Goal: Transaction & Acquisition: Purchase product/service

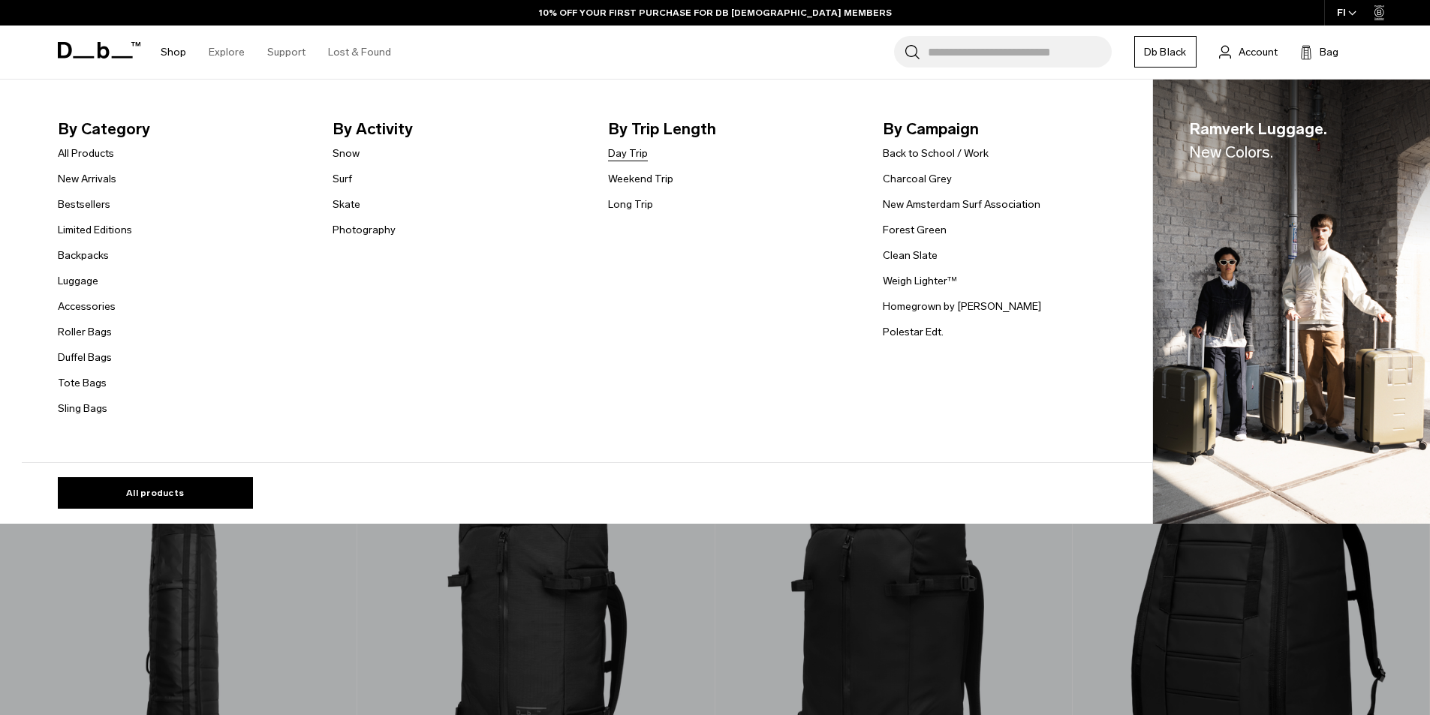
click at [634, 156] on link "Day Trip" at bounding box center [628, 154] width 40 height 16
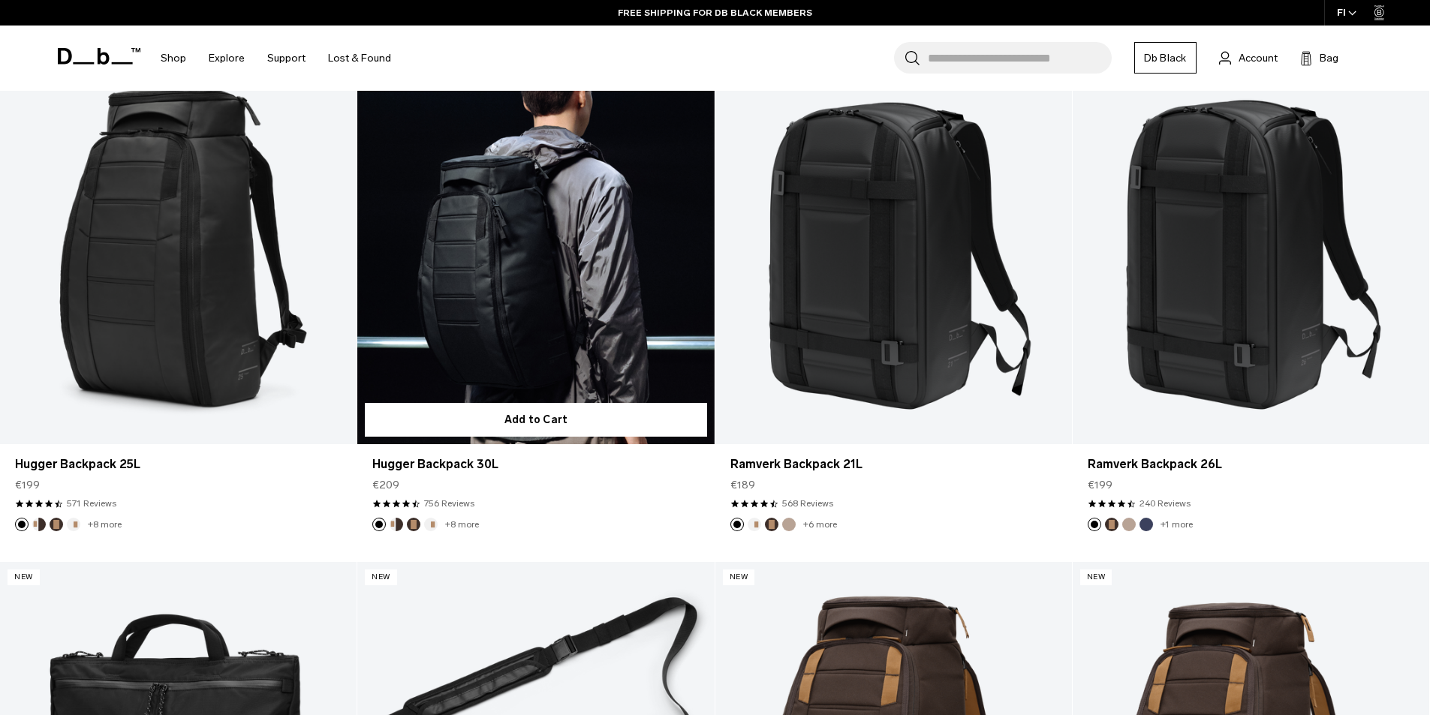
click at [499, 269] on link "Hugger Backpack 30L" at bounding box center [535, 246] width 357 height 396
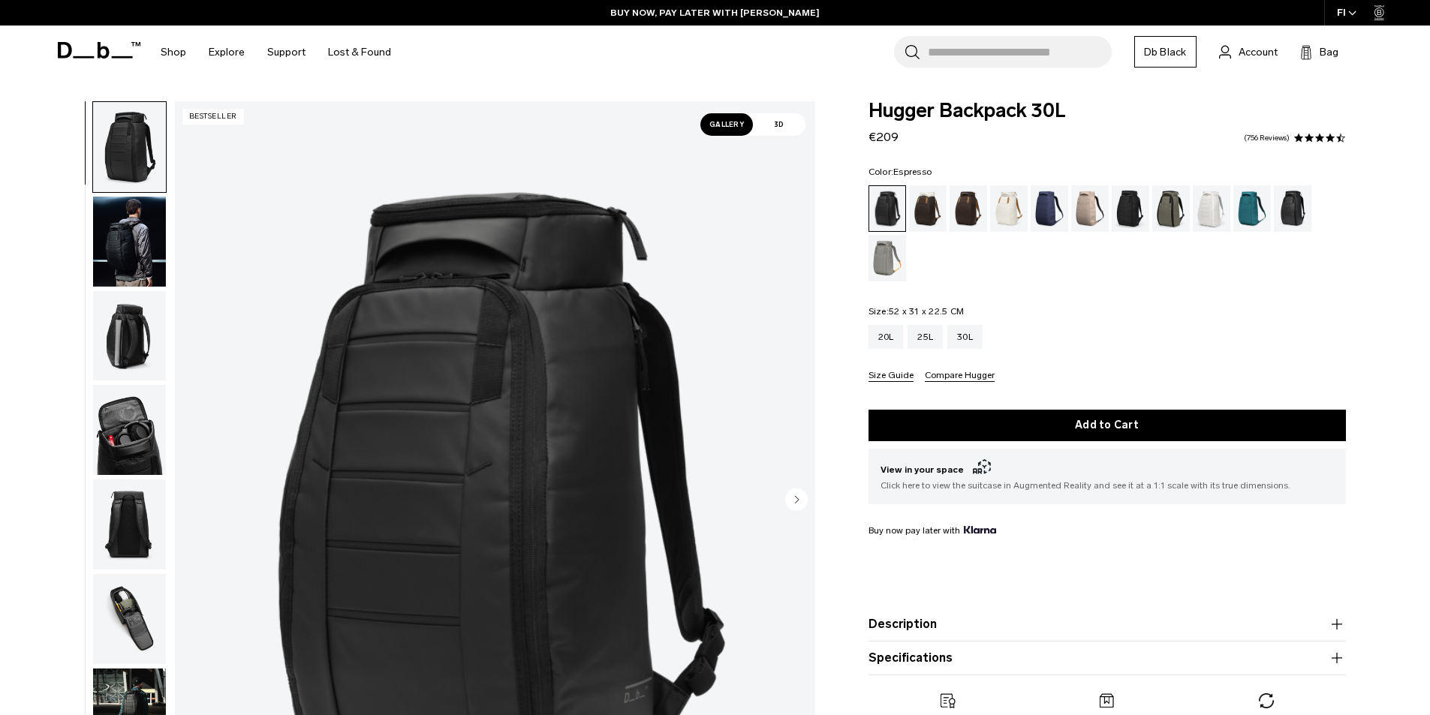
click at [965, 216] on div "Espresso" at bounding box center [969, 208] width 38 height 47
